Goal: Information Seeking & Learning: Find specific page/section

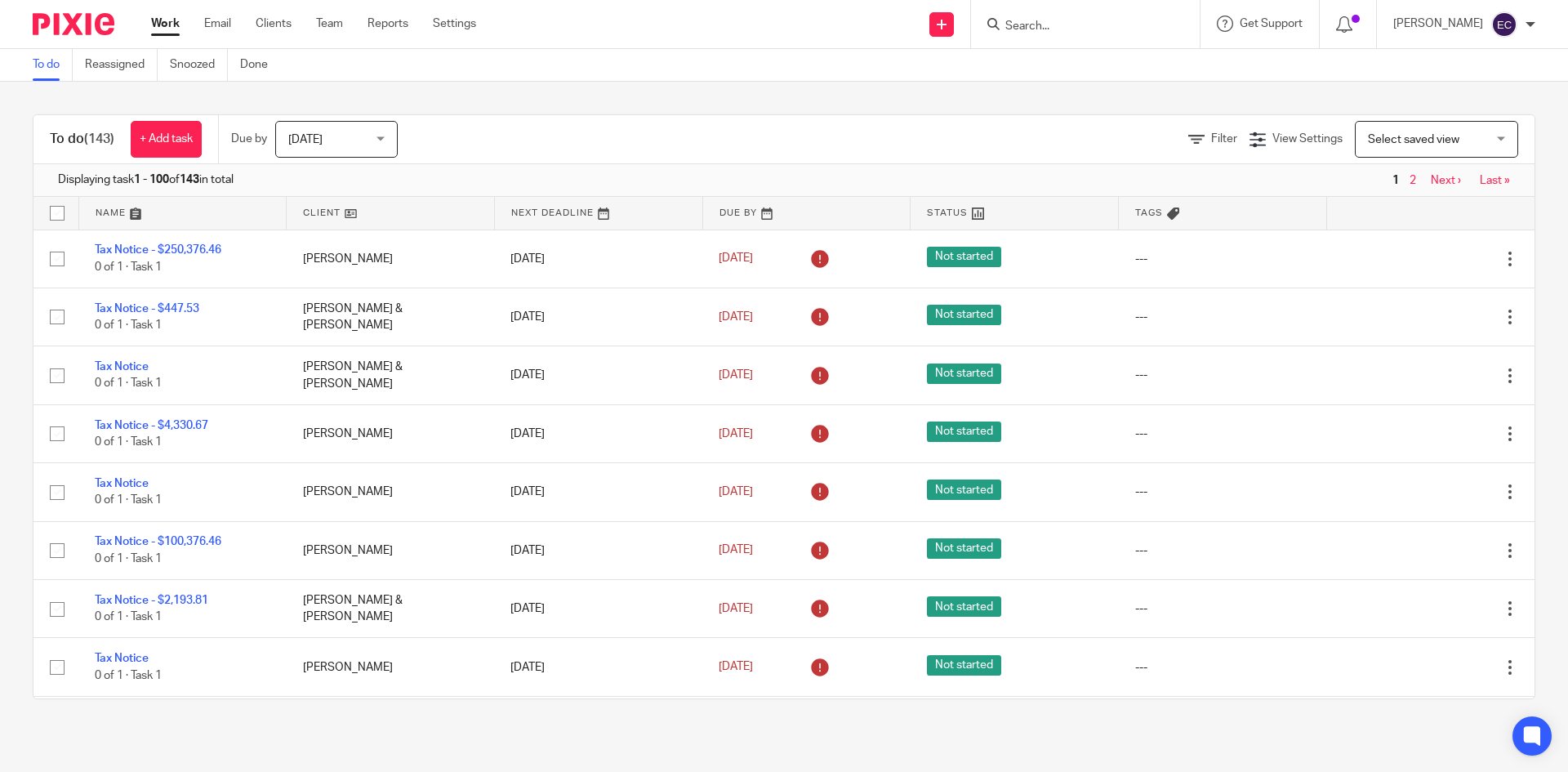
click at [989, 22] on div at bounding box center [1082, 24] width 191 height 21
drag, startPoint x: 996, startPoint y: 20, endPoint x: 1004, endPoint y: 1, distance: 20.6
click at [1004, 20] on input "Search" at bounding box center [1077, 27] width 147 height 15
type input "Vssr"
click at [1049, 68] on link at bounding box center [1138, 70] width 276 height 38
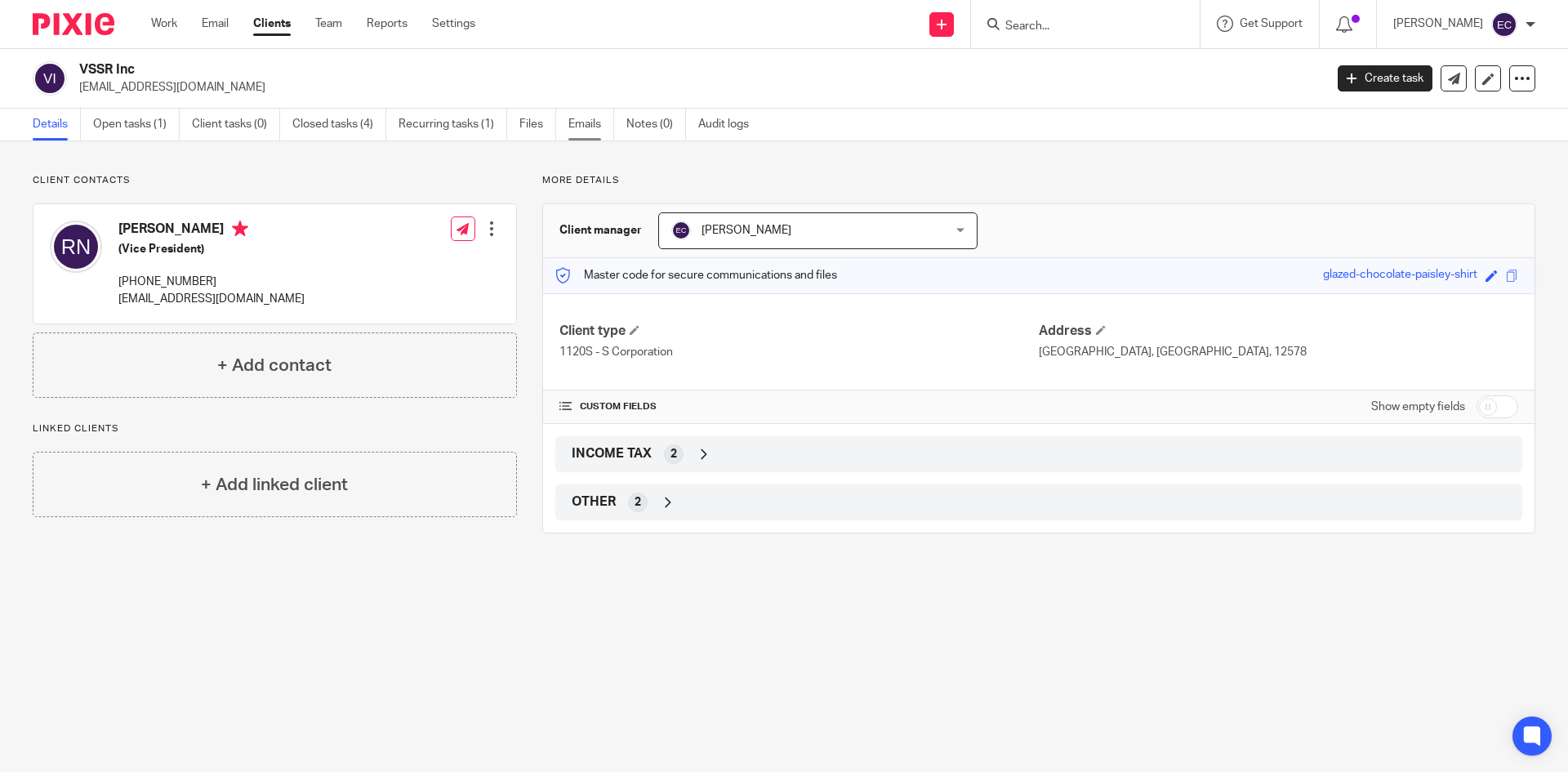
click at [586, 124] on link "Emails" at bounding box center [591, 125] width 45 height 32
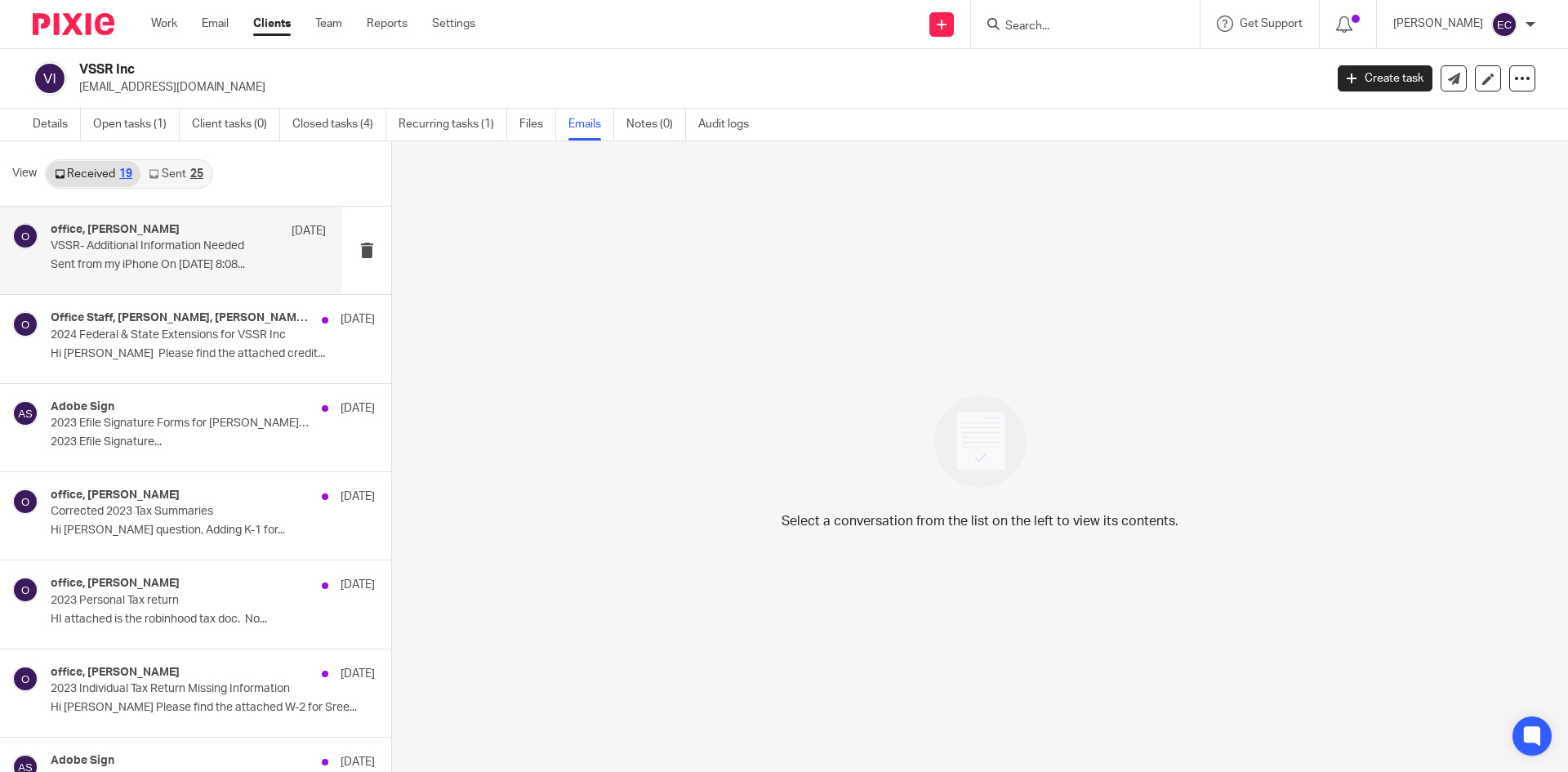
click at [139, 248] on p "VSSR- Additional Information Needed" at bounding box center [160, 246] width 220 height 14
